Goal: Transaction & Acquisition: Obtain resource

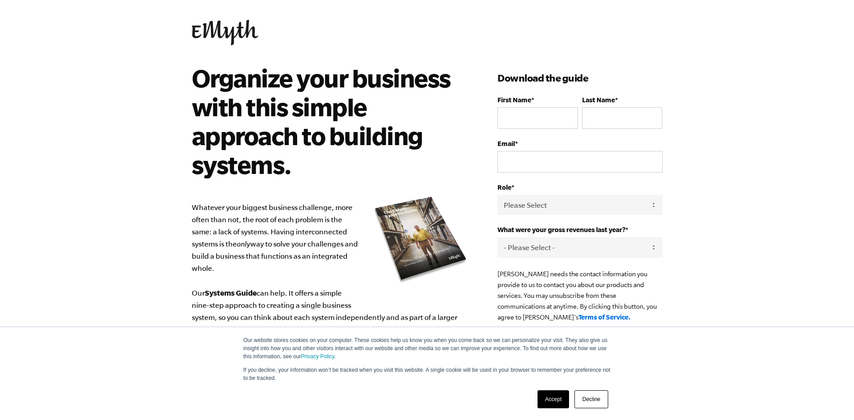
scroll to position [4, 0]
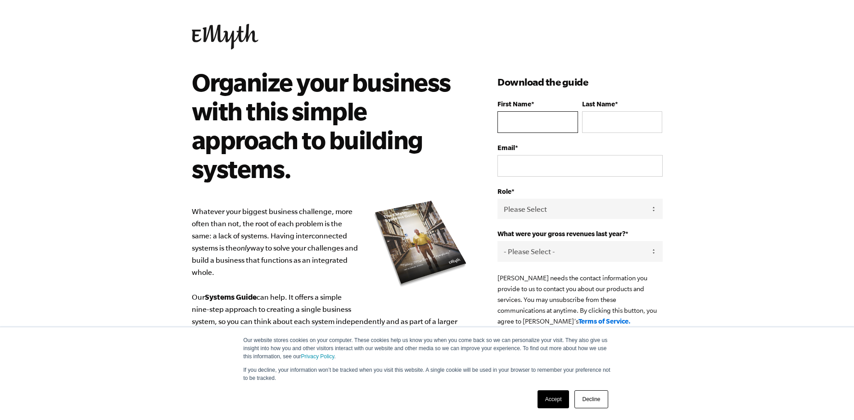
click at [534, 125] on input "First Name *" at bounding box center [537, 122] width 80 height 22
click at [550, 124] on input "First Name *" at bounding box center [537, 122] width 80 height 22
type input "[PERSON_NAME]"
click at [528, 175] on input "Email *" at bounding box center [579, 166] width 165 height 22
click at [605, 127] on input "L" at bounding box center [622, 122] width 80 height 22
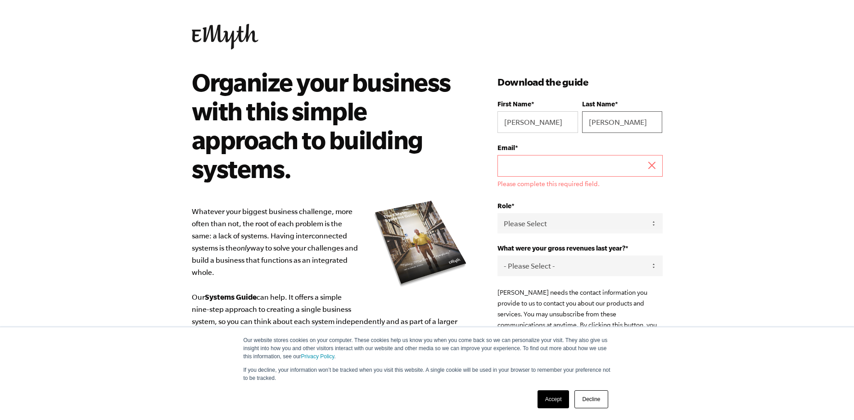
type input "[PERSON_NAME]"
click at [580, 165] on input "Email *" at bounding box center [579, 166] width 165 height 22
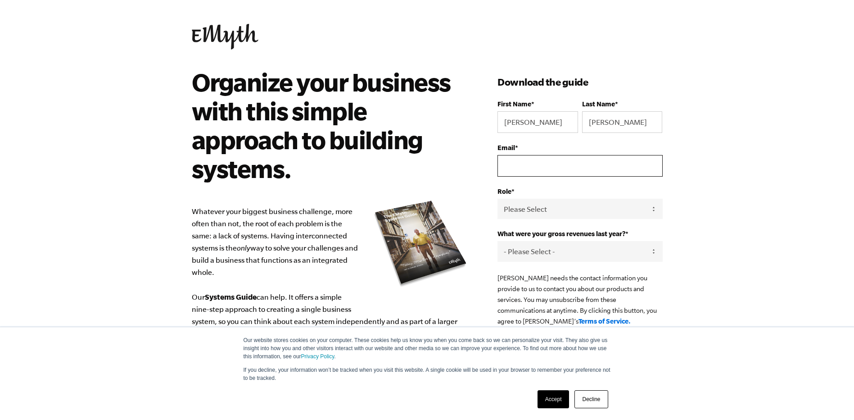
type input "[EMAIL_ADDRESS][DOMAIN_NAME]"
click at [615, 210] on select "Please Select Owner Partner / Co-Owner Executive Employee / Other" at bounding box center [579, 209] width 165 height 20
select select "Owner"
click at [497, 199] on select "Please Select Owner Partner / Co-Owner Executive Employee / Other" at bounding box center [579, 209] width 165 height 20
click at [594, 246] on select "- Please Select - 0-75K 76-150K 151-275K 276-500K 501-750K 751-1M 1-2.5M 2.5-5M…" at bounding box center [579, 251] width 165 height 20
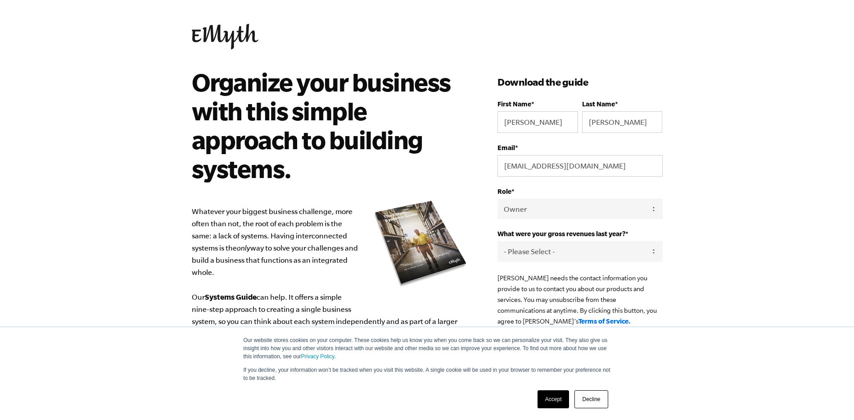
select select "76-150K"
click at [497, 242] on select "- Please Select - 0-75K 76-150K 151-275K 276-500K 501-750K 751-1M 1-2.5M 2.5-5M…" at bounding box center [579, 251] width 165 height 20
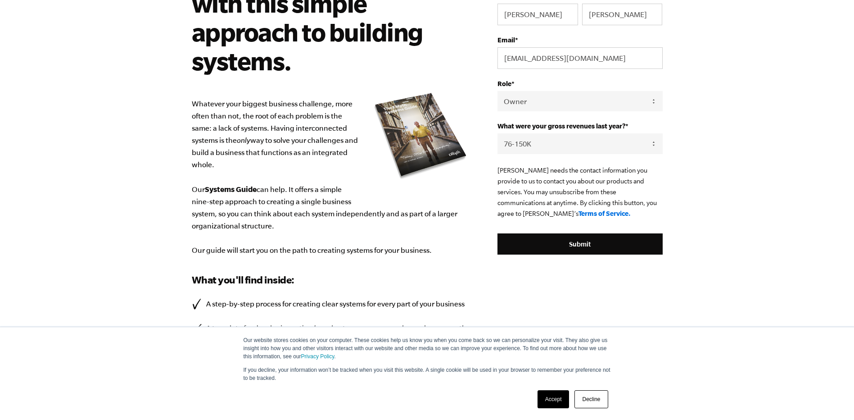
scroll to position [121, 0]
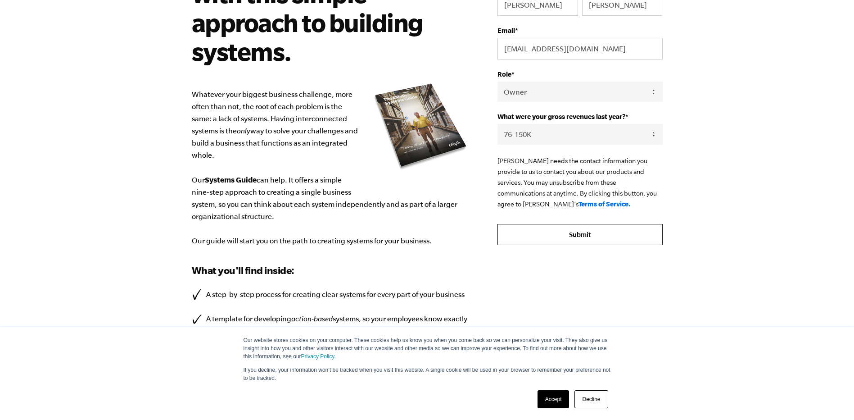
click at [600, 231] on input "Submit" at bounding box center [579, 235] width 165 height 22
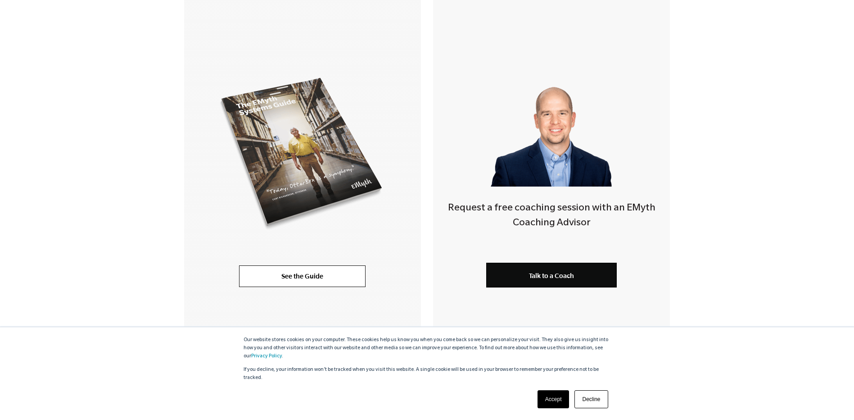
scroll to position [227, 0]
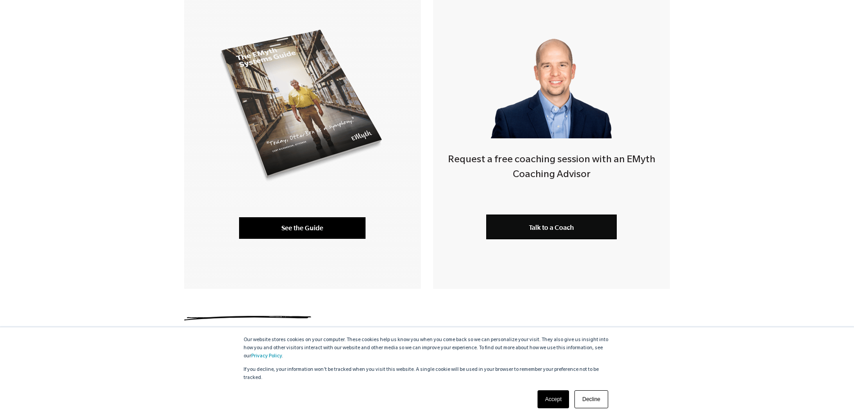
click at [317, 231] on link "See the Guide" at bounding box center [302, 228] width 127 height 22
